Goal: Task Accomplishment & Management: Manage account settings

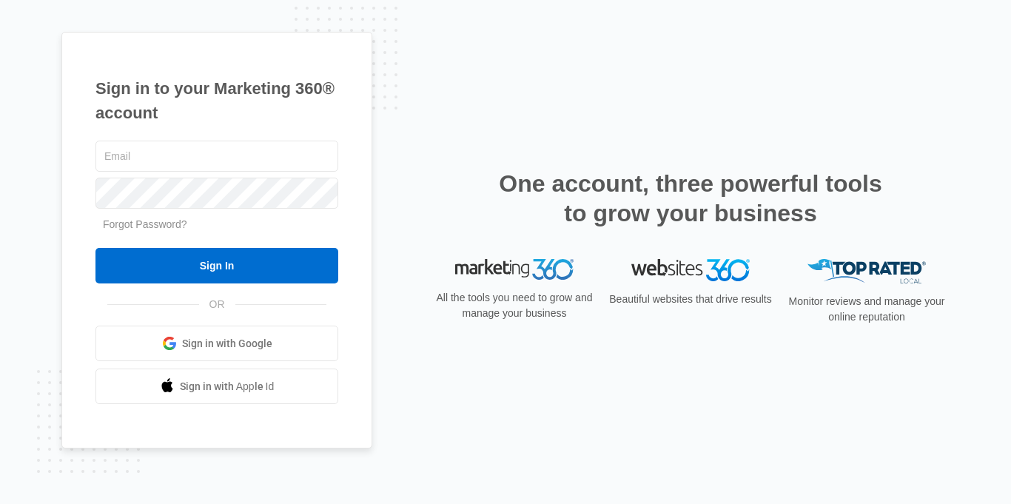
click at [1002, 170] on div "Sign in to your Marketing 360® account Forgot Password? Sign In OR Sign in with…" at bounding box center [505, 252] width 1011 height 504
click at [994, 155] on div "Sign in to your Marketing 360® account Forgot Password? Sign In OR Sign in with…" at bounding box center [505, 252] width 1011 height 504
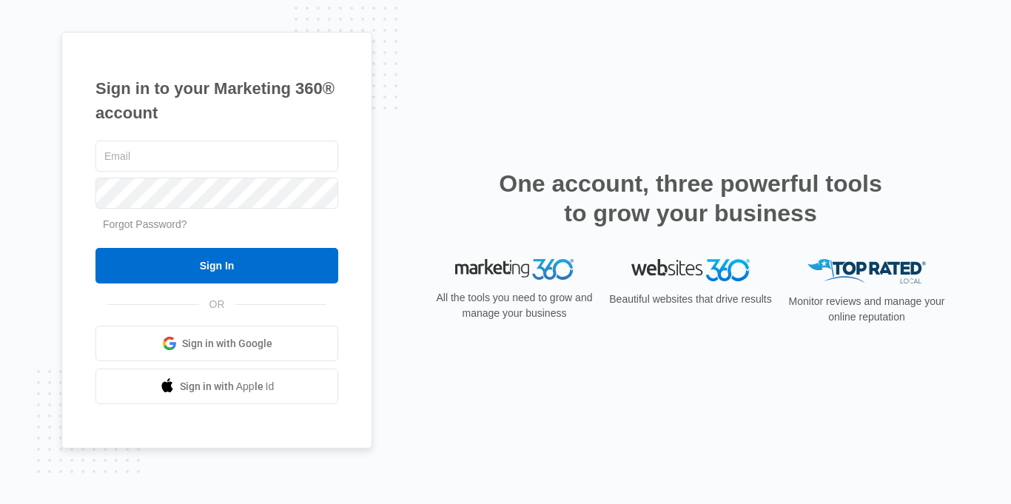
click at [994, 155] on div "Sign in to your Marketing 360® account Forgot Password? Sign In OR Sign in with…" at bounding box center [505, 252] width 1011 height 504
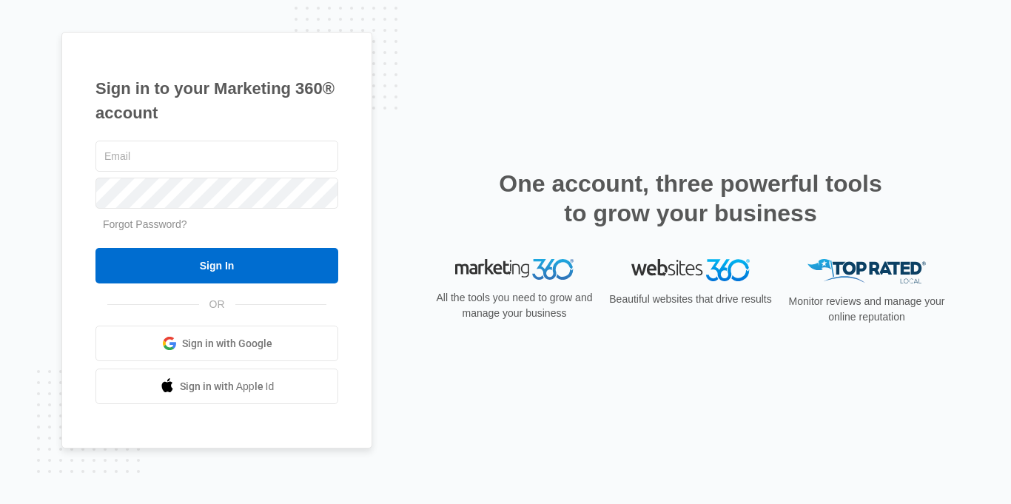
click at [994, 155] on div "Sign in to your Marketing 360® account Forgot Password? Sign In OR Sign in with…" at bounding box center [505, 252] width 1011 height 504
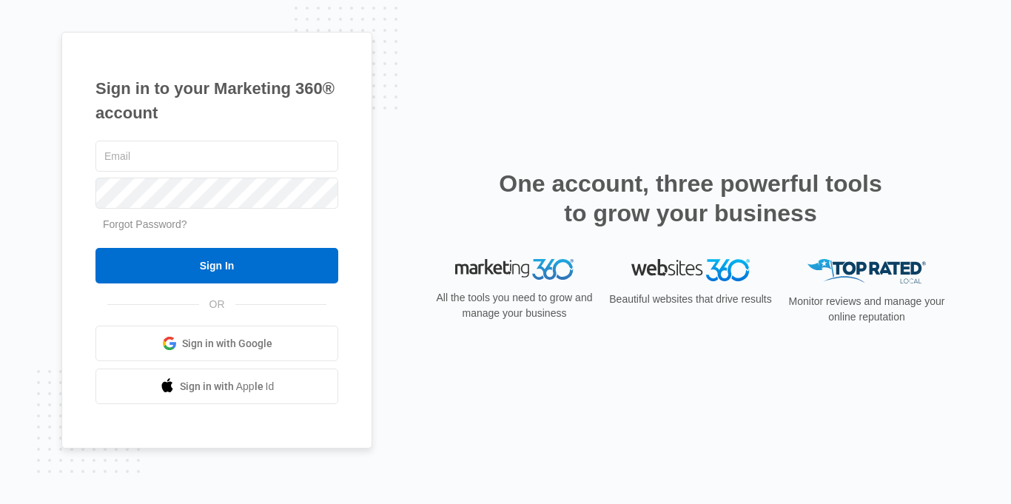
click at [994, 155] on div "Sign in to your Marketing 360® account Forgot Password? Sign In OR Sign in with…" at bounding box center [505, 252] width 1011 height 504
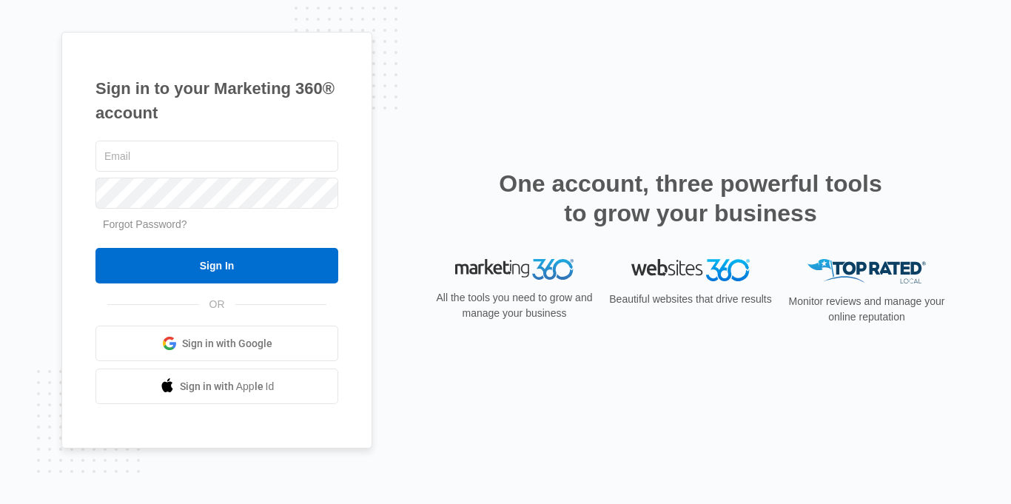
click at [994, 155] on div "Sign in to your Marketing 360® account Forgot Password? Sign In OR Sign in with…" at bounding box center [505, 252] width 1011 height 504
click at [973, 149] on div "Sign in to your Marketing 360® account Forgot Password? Sign In OR Sign in with…" at bounding box center [505, 252] width 1011 height 504
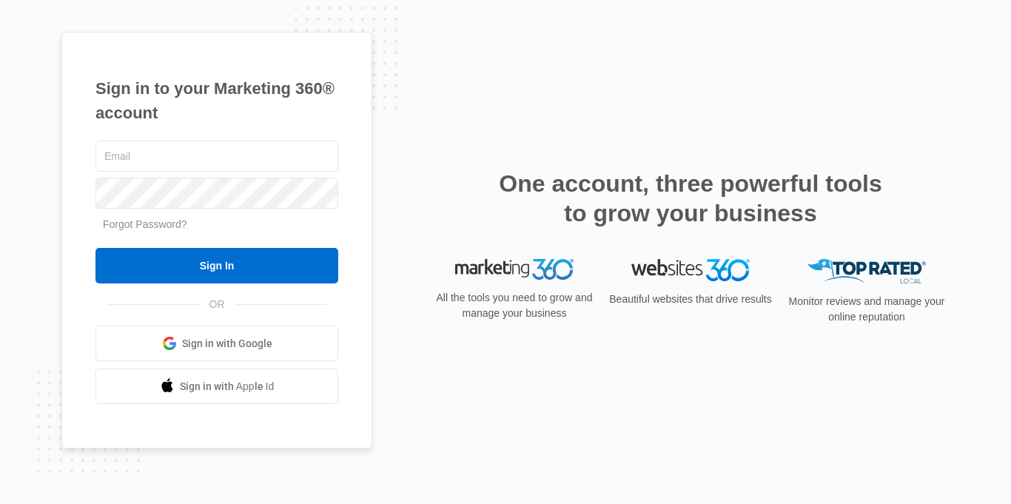
click at [973, 149] on div "Sign in to your Marketing 360® account Forgot Password? Sign In OR Sign in with…" at bounding box center [505, 252] width 1011 height 504
click at [971, 149] on div "Sign in to your Marketing 360® account Forgot Password? Sign In OR Sign in with…" at bounding box center [505, 252] width 1011 height 504
click at [972, 148] on div "Sign in to your Marketing 360® account Forgot Password? Sign In OR Sign in with…" at bounding box center [505, 252] width 1011 height 504
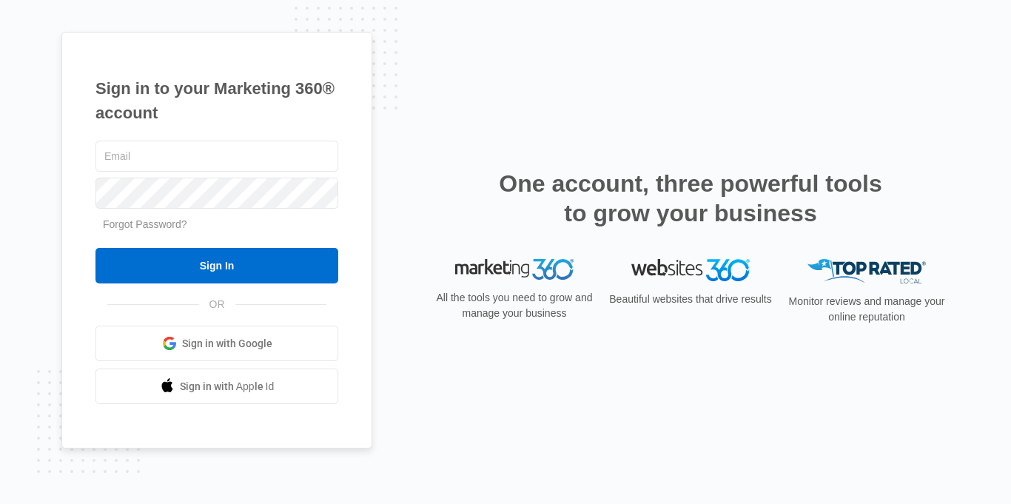
click at [972, 149] on div "Sign in to your Marketing 360® account Forgot Password? Sign In OR Sign in with…" at bounding box center [505, 252] width 1011 height 504
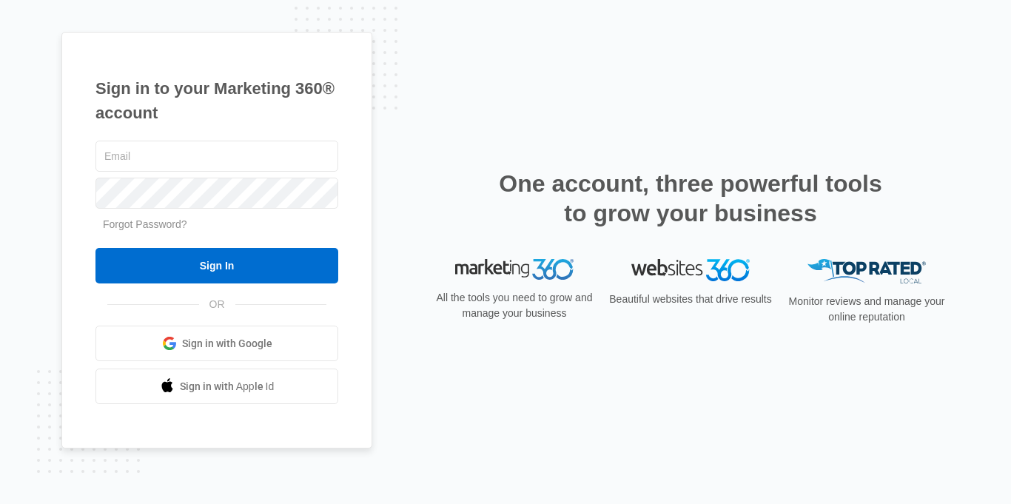
click at [972, 149] on div "Sign in to your Marketing 360® account Forgot Password? Sign In OR Sign in with…" at bounding box center [505, 252] width 1011 height 504
click at [971, 149] on div "Sign in to your Marketing 360® account Forgot Password? Sign In OR Sign in with…" at bounding box center [505, 252] width 1011 height 504
click at [971, 150] on div "Sign in to your Marketing 360® account Forgot Password? Sign In OR Sign in with…" at bounding box center [505, 252] width 1011 height 504
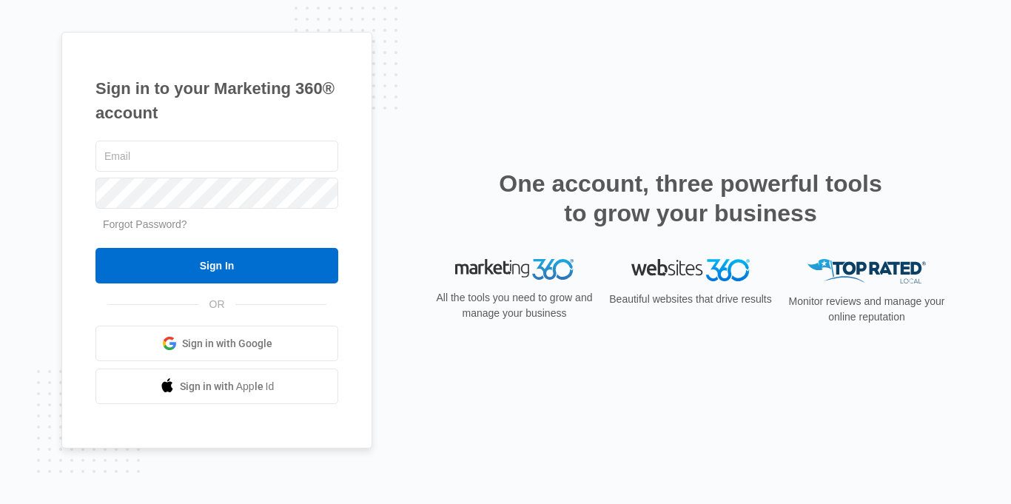
click at [971, 150] on div "Sign in to your Marketing 360® account Forgot Password? Sign In OR Sign in with…" at bounding box center [505, 252] width 1011 height 504
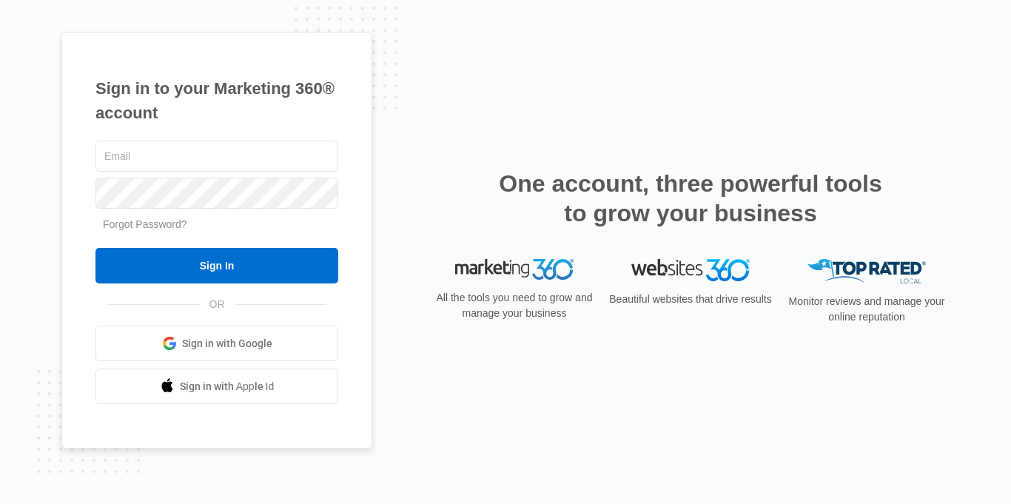
click at [971, 150] on div "Sign in to your Marketing 360® account Forgot Password? Sign In OR Sign in with…" at bounding box center [505, 252] width 1011 height 504
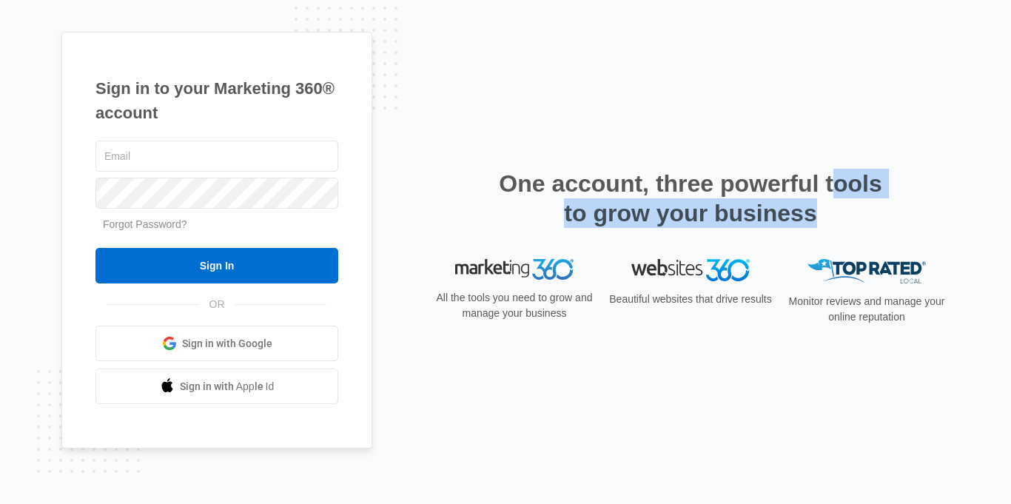
click at [971, 150] on div "Sign in to your Marketing 360® account Forgot Password? Sign In OR Sign in with…" at bounding box center [505, 252] width 1011 height 504
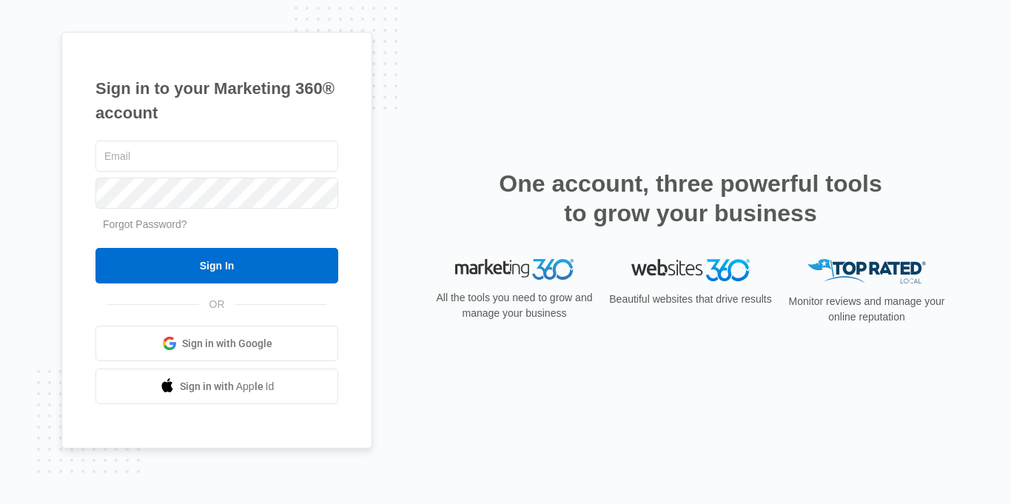
click at [971, 150] on div "Sign in to your Marketing 360® account Forgot Password? Sign In OR Sign in with…" at bounding box center [505, 252] width 1011 height 504
click at [972, 150] on div "Sign in to your Marketing 360® account Forgot Password? Sign In OR Sign in with…" at bounding box center [505, 252] width 1011 height 504
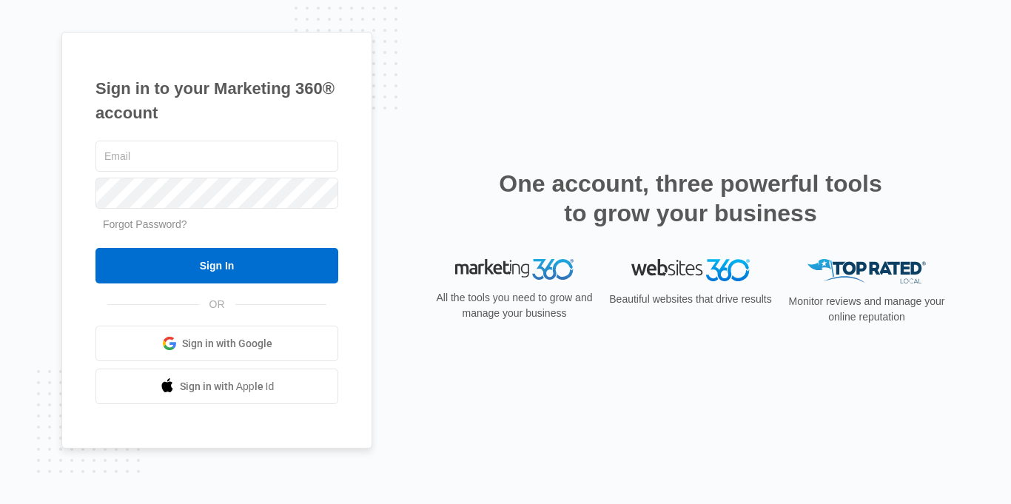
click at [972, 150] on div "Sign in to your Marketing 360® account Forgot Password? Sign In OR Sign in with…" at bounding box center [505, 252] width 1011 height 504
click at [893, 13] on div "Sign in to your Marketing 360® account Forgot Password? Sign In OR Sign in with…" at bounding box center [505, 252] width 1011 height 504
click at [891, 15] on div "Sign in to your Marketing 360® account Forgot Password? Sign In OR Sign in with…" at bounding box center [505, 252] width 1011 height 504
click at [891, 19] on div "Sign in to your Marketing 360® account Forgot Password? Sign In OR Sign in with…" at bounding box center [505, 252] width 1011 height 504
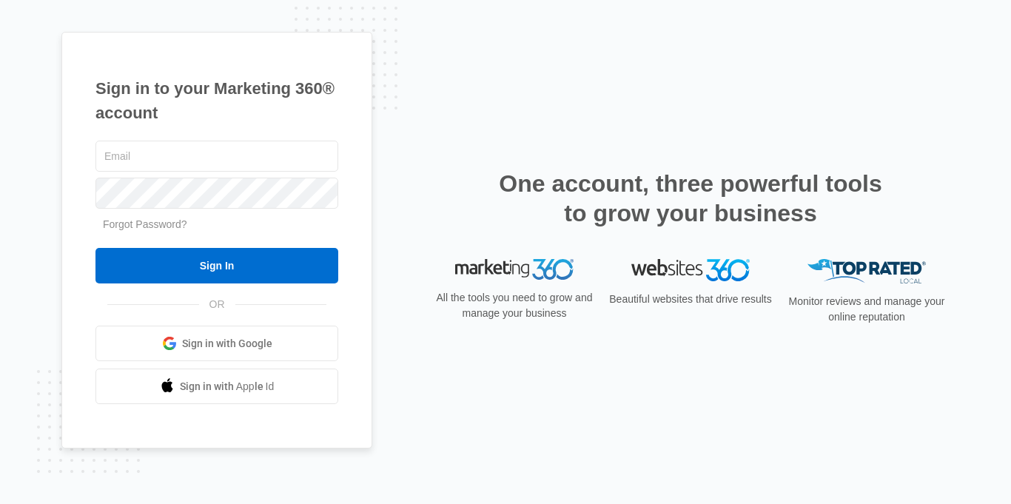
click at [891, 19] on div "Sign in to your Marketing 360® account Forgot Password? Sign In OR Sign in with…" at bounding box center [505, 252] width 1011 height 504
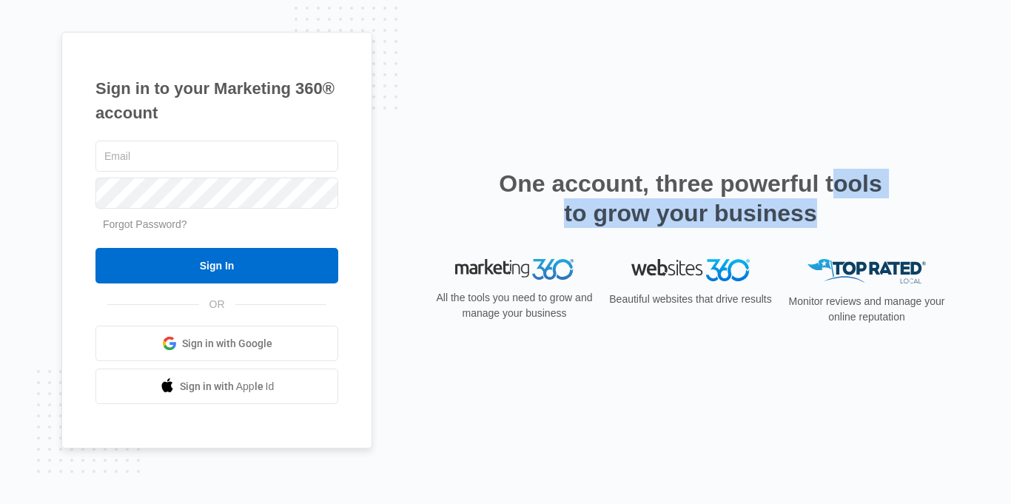
click at [891, 19] on div "Sign in to your Marketing 360® account Forgot Password? Sign In OR Sign in with…" at bounding box center [505, 252] width 1011 height 504
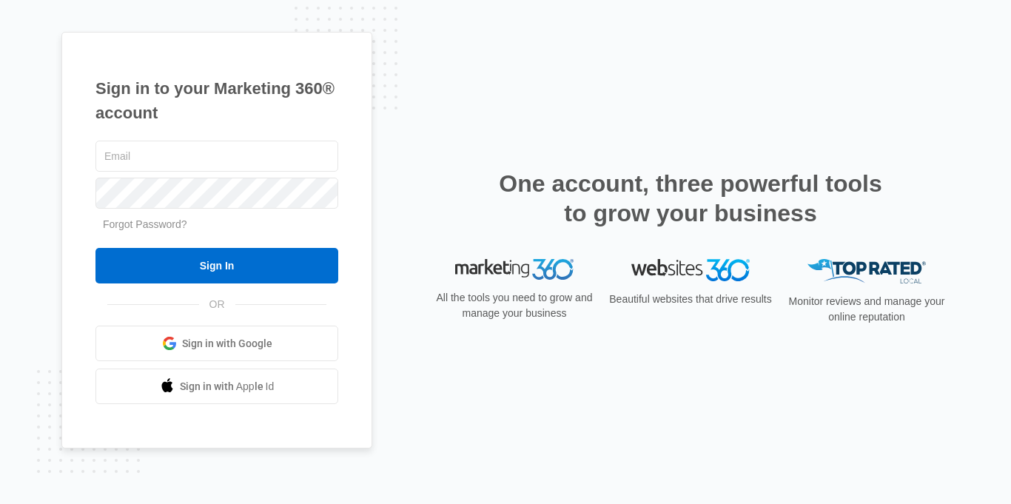
click at [891, 19] on div "Sign in to your Marketing 360® account Forgot Password? Sign In OR Sign in with…" at bounding box center [505, 252] width 1011 height 504
click at [891, 21] on div "Sign in to your Marketing 360® account Forgot Password? Sign In OR Sign in with…" at bounding box center [505, 252] width 1011 height 504
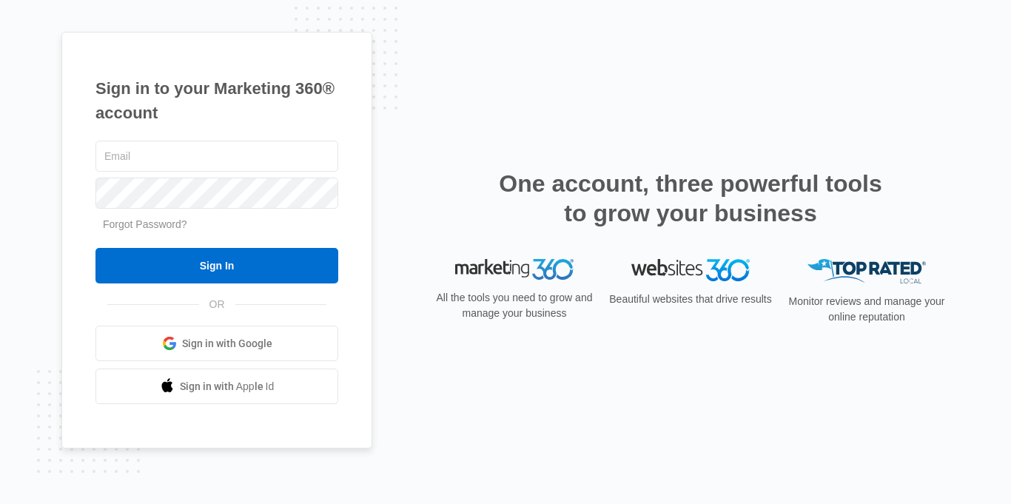
click at [891, 21] on div "Sign in to your Marketing 360® account Forgot Password? Sign In OR Sign in with…" at bounding box center [505, 252] width 1011 height 504
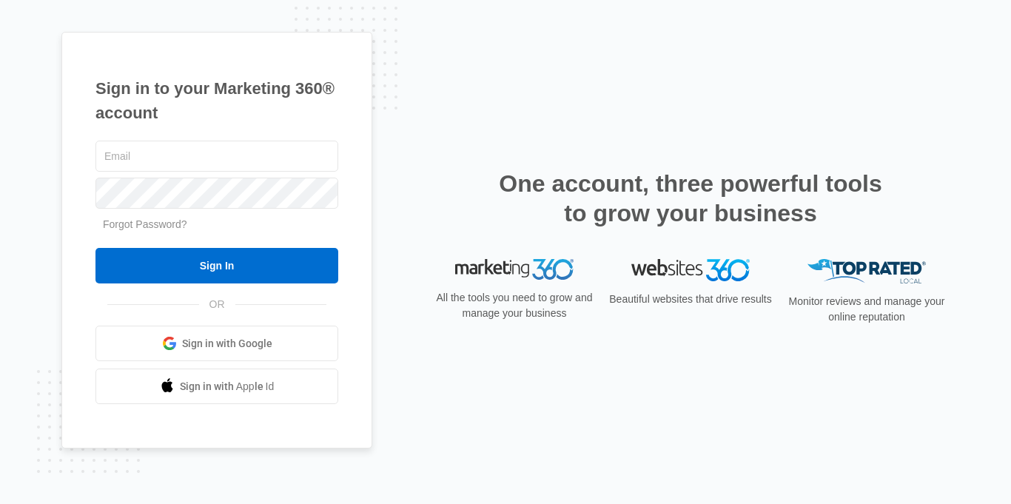
click at [891, 21] on div "Sign in to your Marketing 360® account Forgot Password? Sign In OR Sign in with…" at bounding box center [505, 252] width 1011 height 504
click at [975, 15] on div "Sign in to your Marketing 360® account Forgot Password? Sign In OR Sign in with…" at bounding box center [505, 252] width 1011 height 504
